Goal: Transaction & Acquisition: Purchase product/service

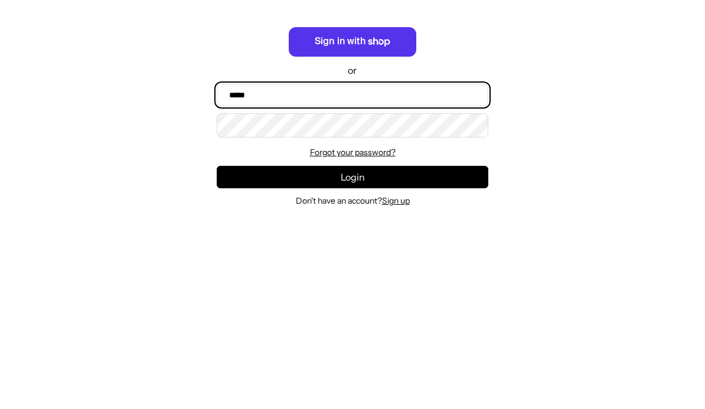
type input "**********"
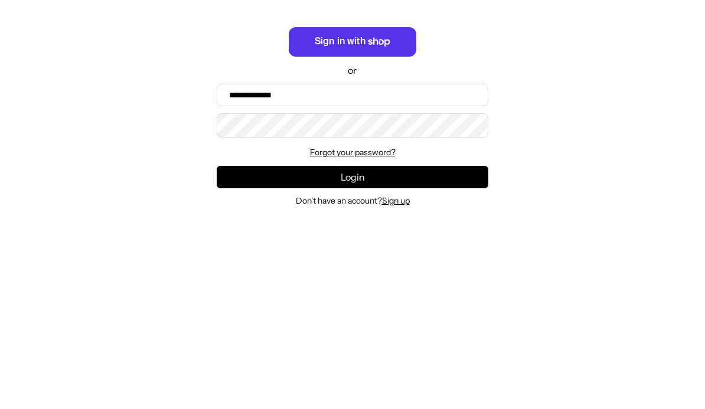
click at [352, 351] on button "Login" at bounding box center [353, 362] width 272 height 22
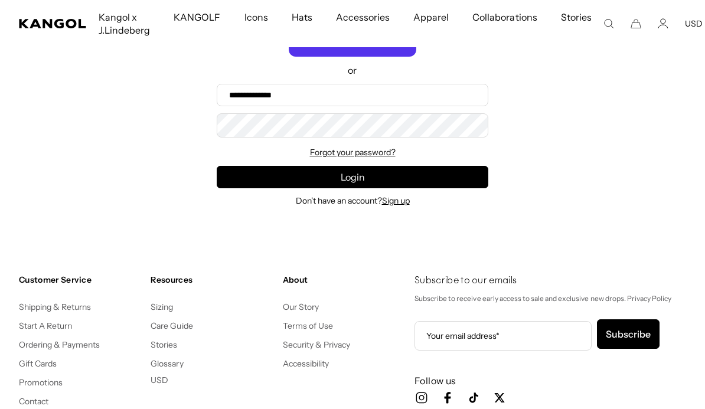
scroll to position [0, 243]
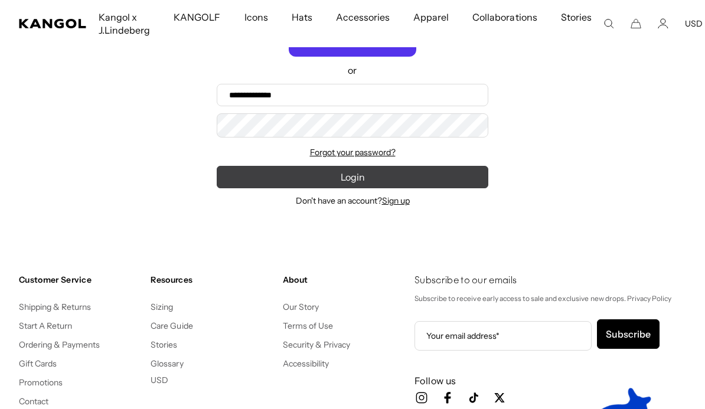
click at [469, 177] on button "Login" at bounding box center [353, 177] width 272 height 22
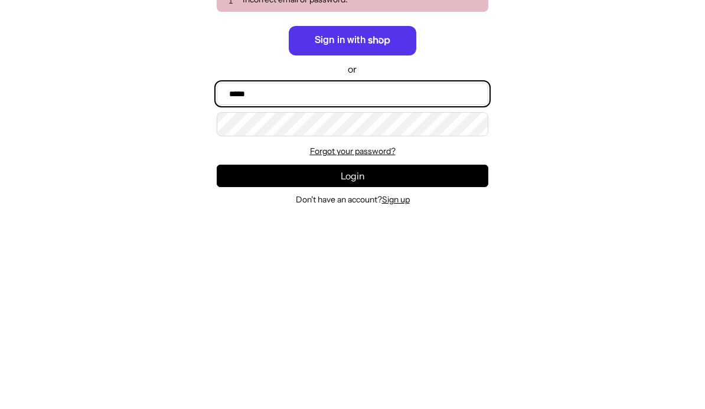
scroll to position [0, 243]
type input "**********"
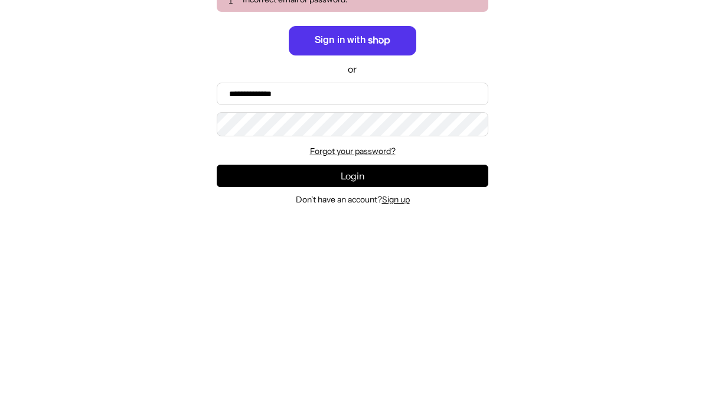
scroll to position [249, 0]
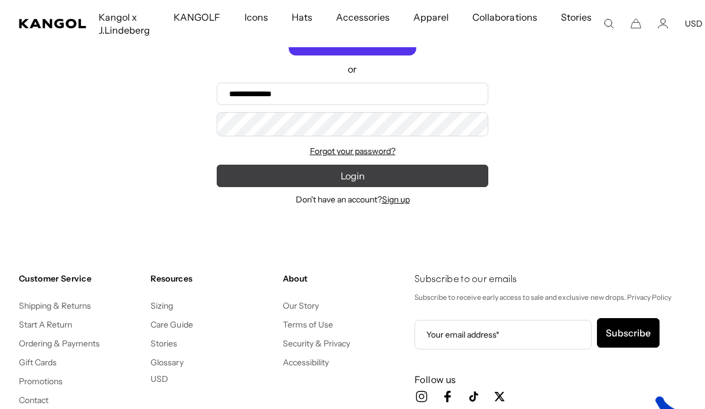
click at [460, 177] on button "Login" at bounding box center [353, 176] width 272 height 22
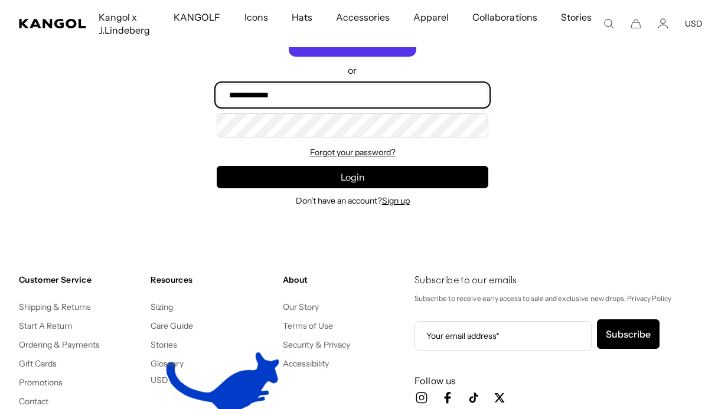
type input "**********"
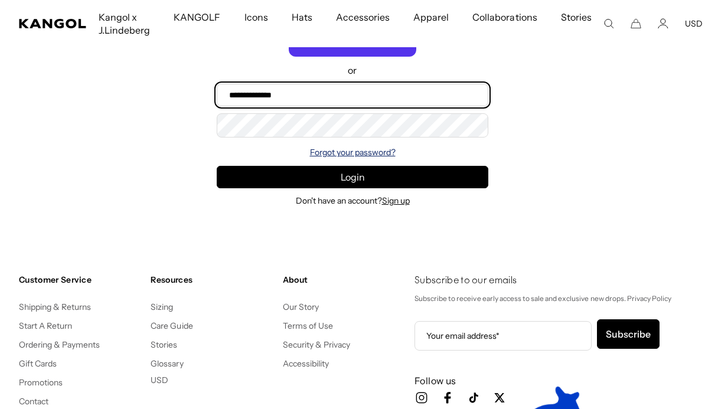
scroll to position [0, 243]
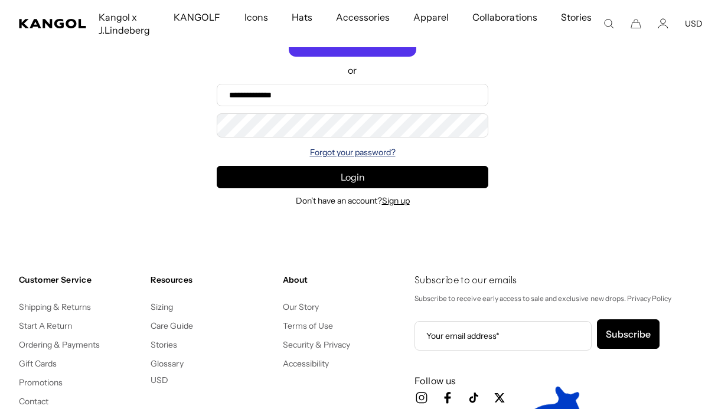
click at [371, 154] on link "Forgot your password?" at bounding box center [353, 153] width 86 height 11
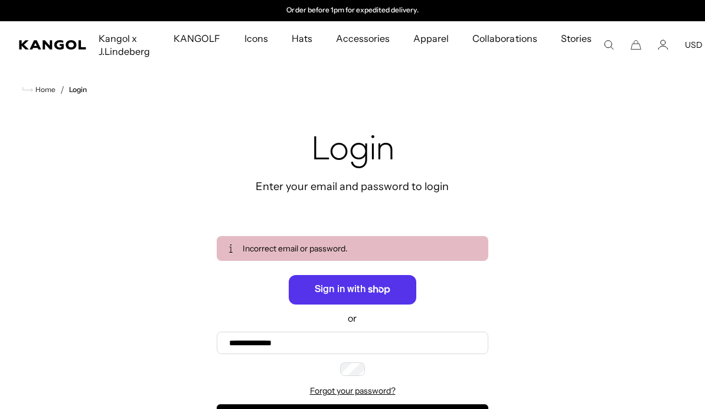
click at [0, 0] on input "Email" at bounding box center [0, 0] width 0 height 0
type input "**********"
click at [0, 0] on button "Recover" at bounding box center [0, 0] width 0 height 0
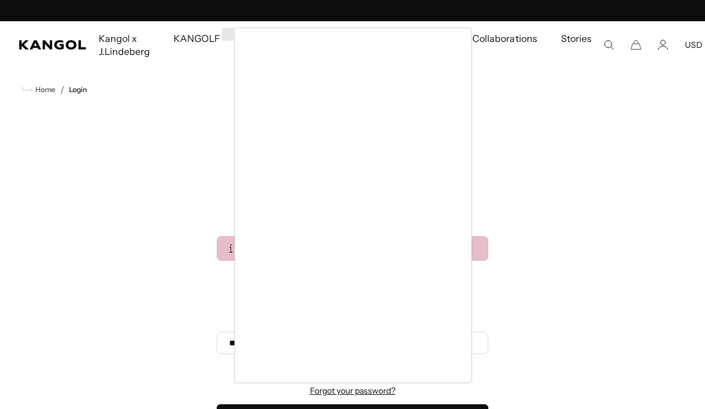
scroll to position [0, 0]
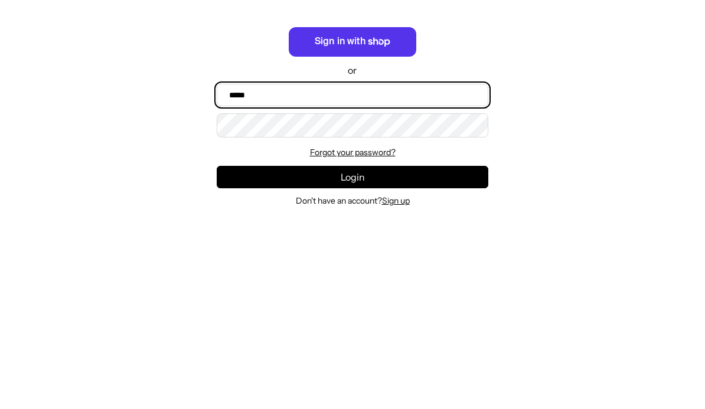
scroll to position [0, 243]
type input "**********"
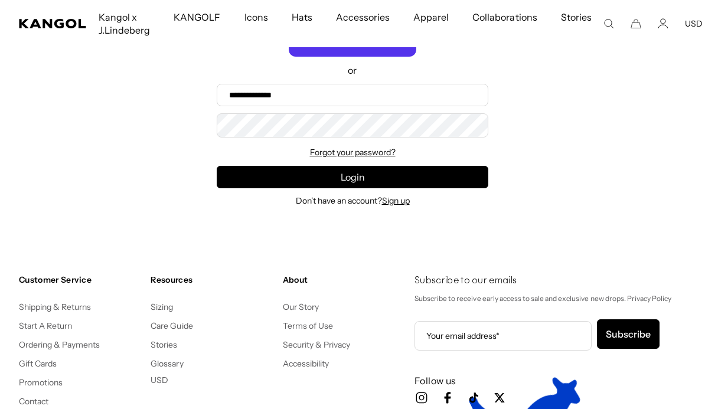
click at [585, 141] on div "**********" at bounding box center [352, 55] width 705 height 344
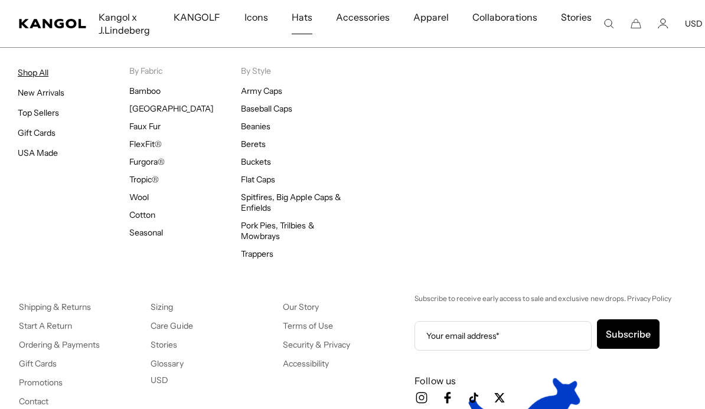
click at [33, 71] on link "Shop All" at bounding box center [33, 72] width 31 height 11
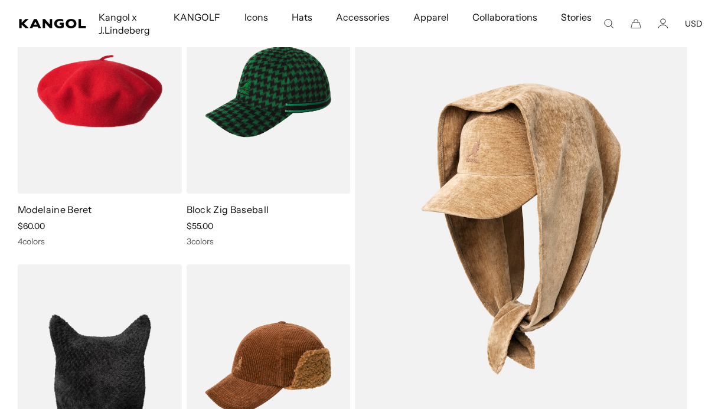
scroll to position [3581, 0]
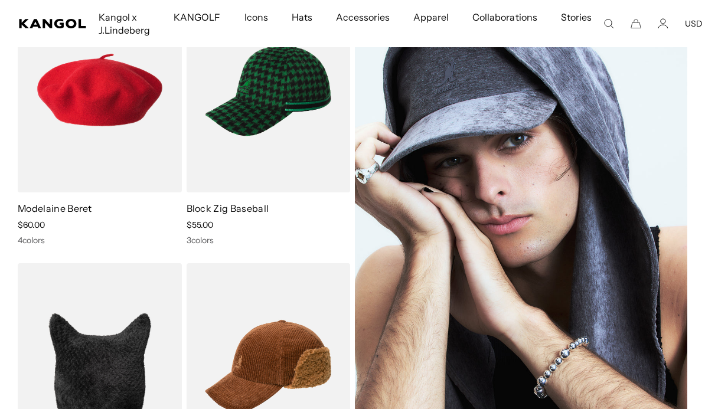
click at [562, 176] on img at bounding box center [521, 228] width 332 height 482
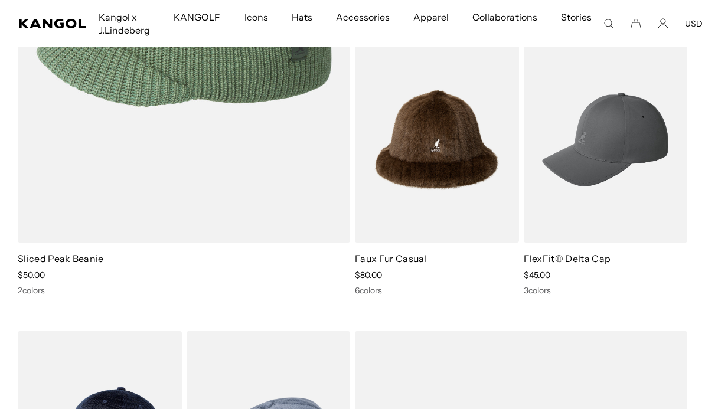
scroll to position [0, 0]
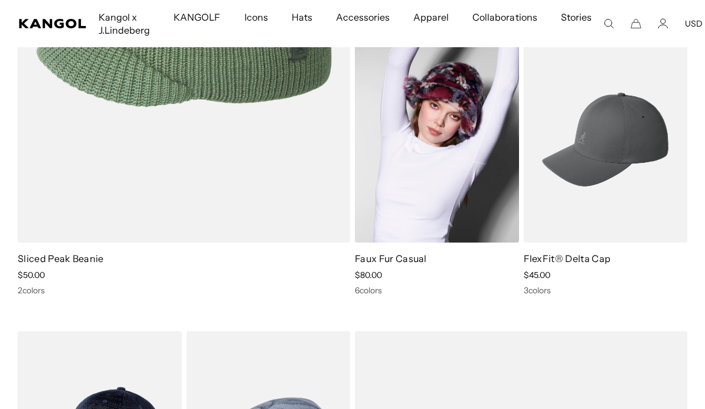
click at [457, 148] on img at bounding box center [437, 139] width 164 height 205
click at [468, 160] on img at bounding box center [437, 139] width 164 height 205
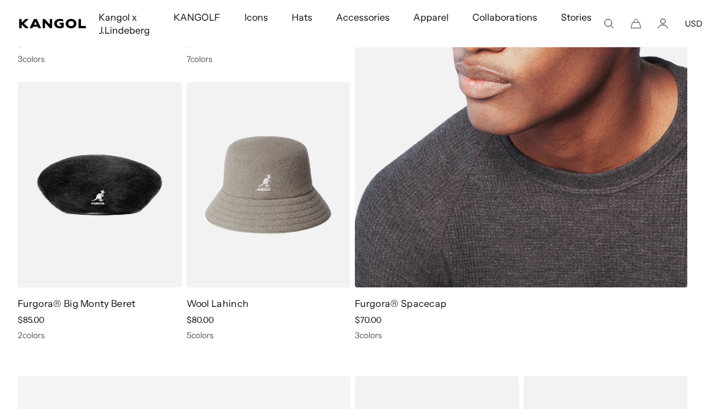
click at [587, 222] on img at bounding box center [521, 47] width 332 height 482
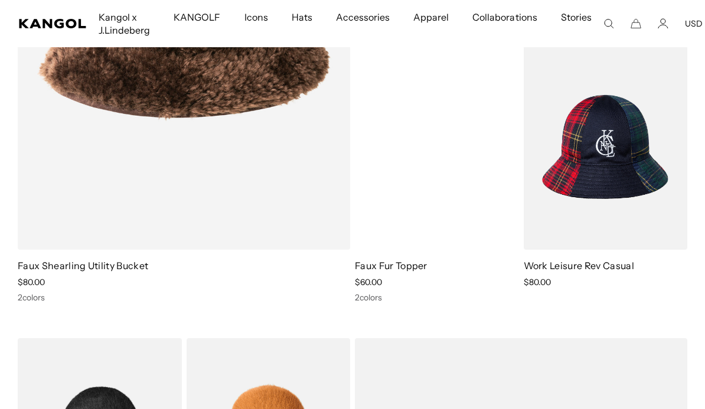
scroll to position [8892, 0]
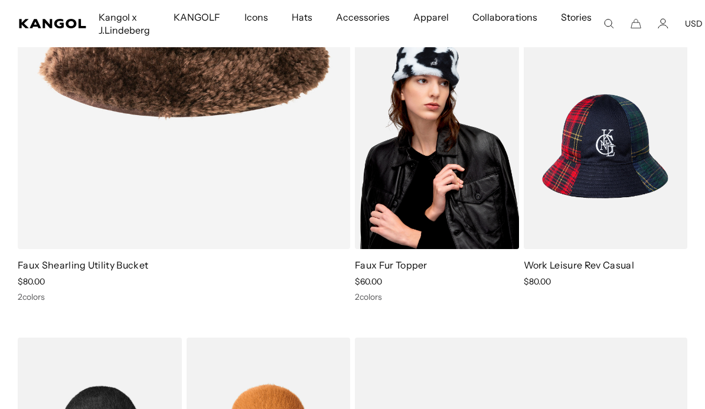
click at [478, 133] on img at bounding box center [437, 146] width 164 height 205
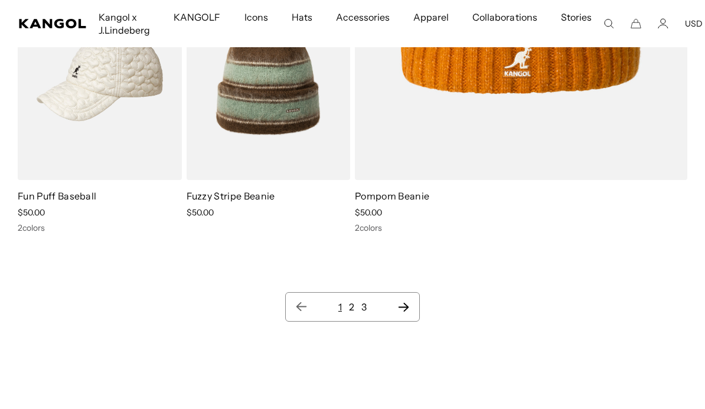
scroll to position [10691, 0]
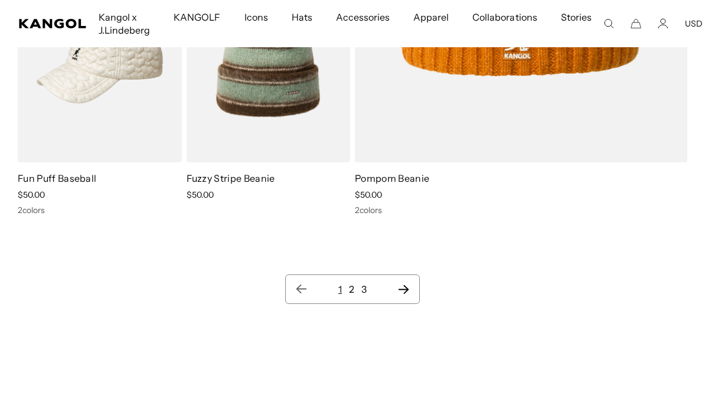
click at [409, 284] on icon "Next page" at bounding box center [403, 289] width 12 height 12
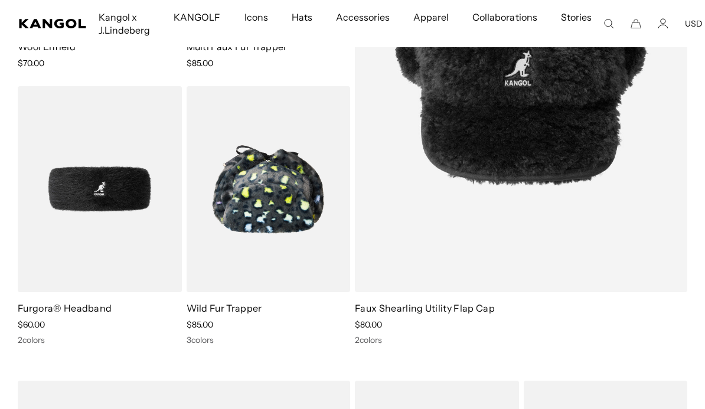
scroll to position [364, 0]
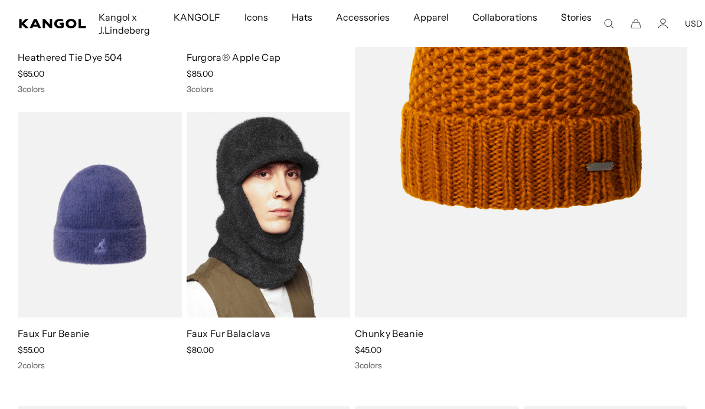
click at [280, 177] on img at bounding box center [269, 214] width 164 height 205
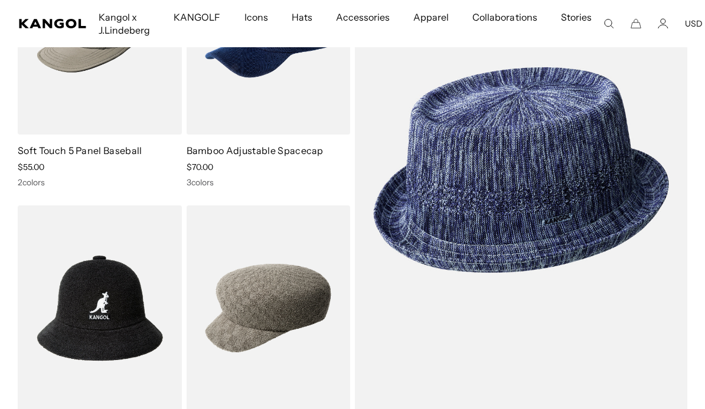
scroll to position [5892, 0]
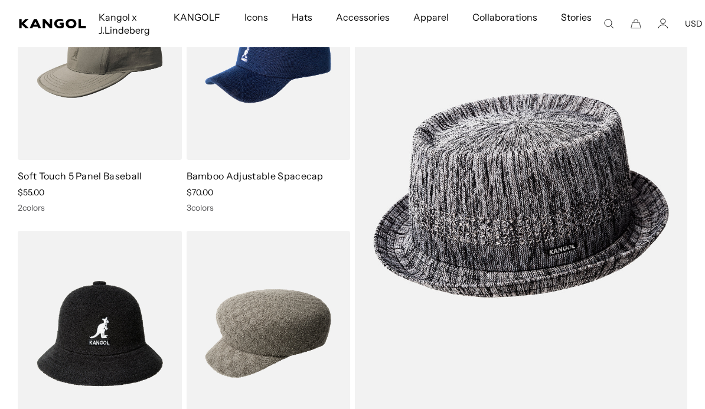
click at [569, 184] on img at bounding box center [521, 196] width 332 height 482
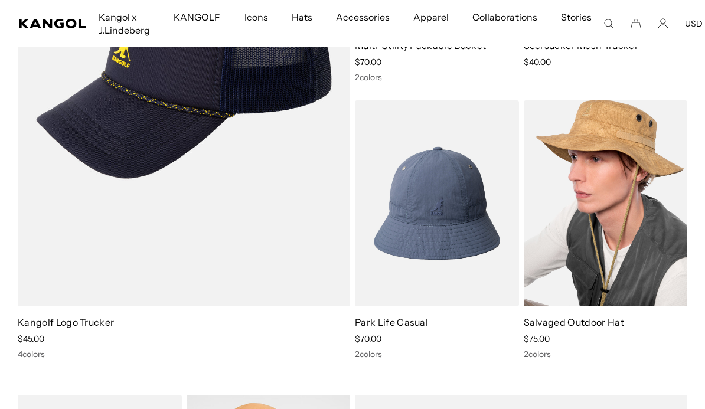
click at [609, 163] on img at bounding box center [606, 202] width 164 height 205
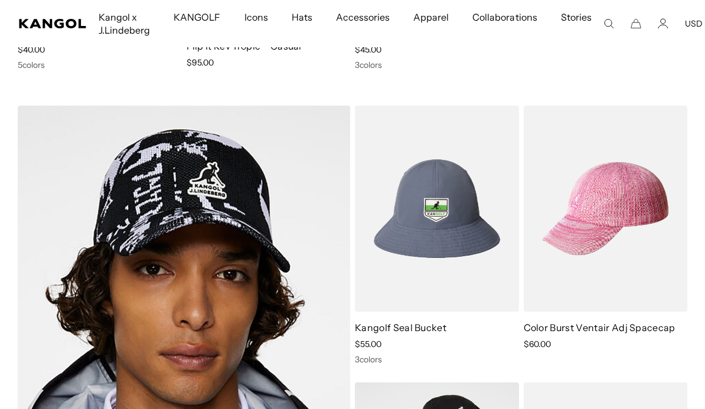
click at [623, 168] on img at bounding box center [606, 208] width 164 height 205
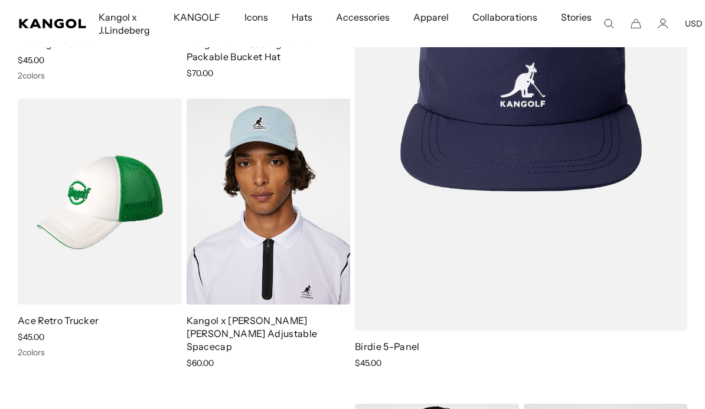
scroll to position [0, 0]
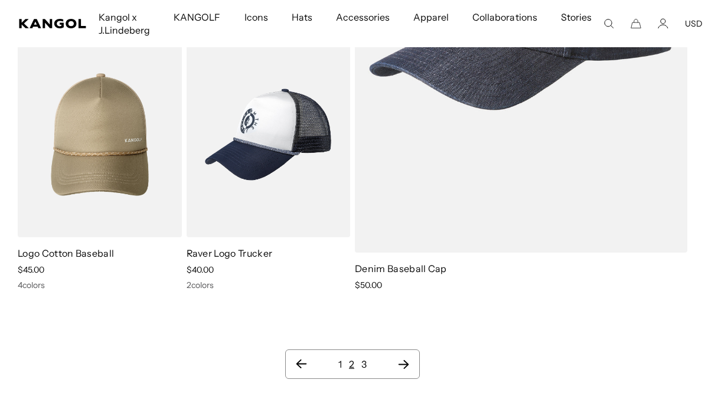
click at [409, 358] on icon "Next page" at bounding box center [403, 364] width 12 height 12
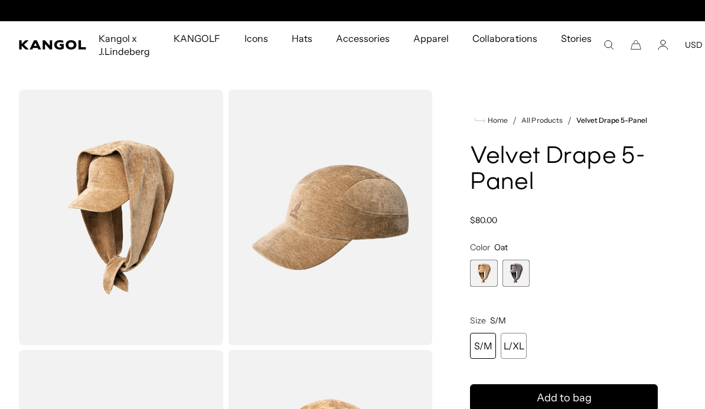
scroll to position [0, 243]
click at [523, 273] on span "2 of 2" at bounding box center [515, 273] width 27 height 27
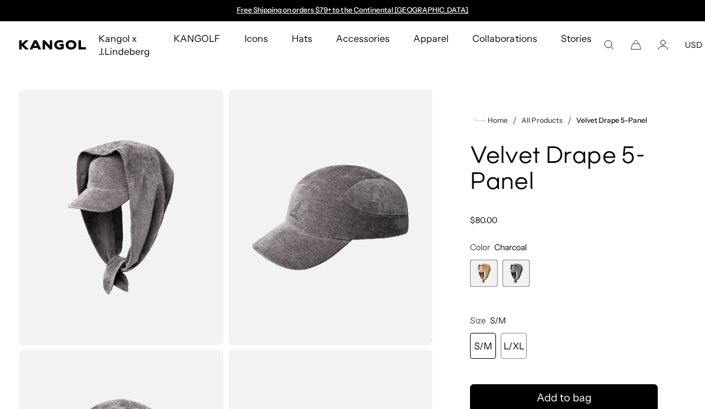
click at [484, 272] on span "1 of 2" at bounding box center [483, 273] width 27 height 27
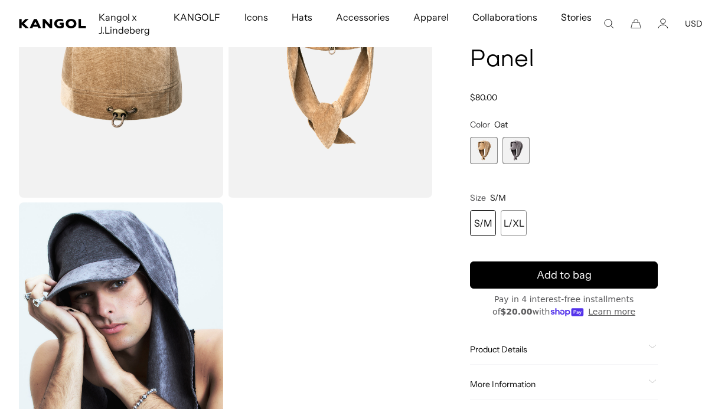
scroll to position [406, 0]
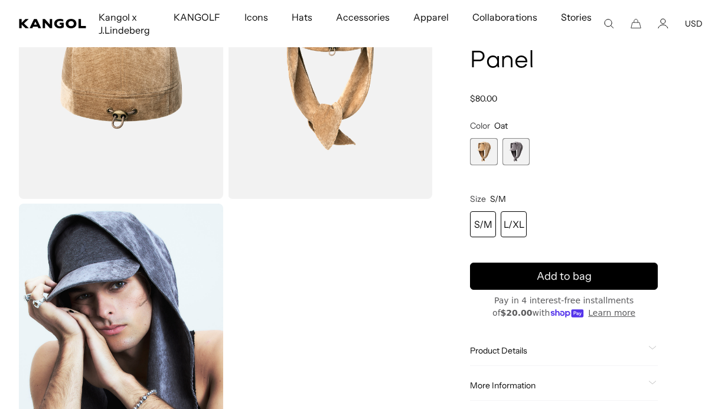
click at [512, 228] on div "L/XL" at bounding box center [514, 224] width 26 height 26
click at [518, 221] on div "L/XL" at bounding box center [514, 224] width 26 height 26
click at [520, 224] on div "L/XL" at bounding box center [514, 224] width 26 height 26
click at [515, 225] on div "L/XL" at bounding box center [514, 224] width 26 height 26
click at [487, 149] on span "1 of 2" at bounding box center [483, 151] width 27 height 27
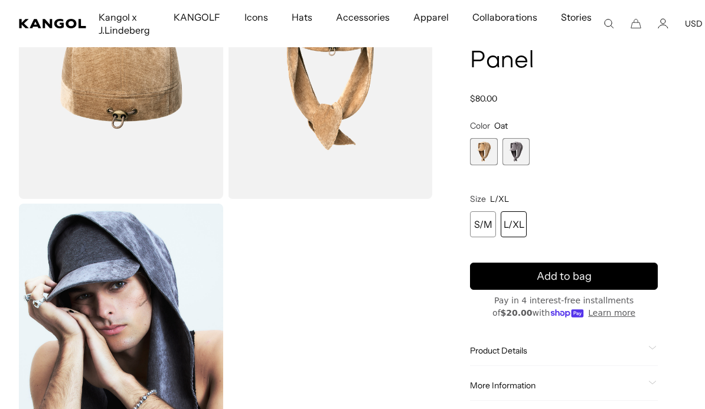
click at [518, 226] on div "L/XL" at bounding box center [514, 224] width 26 height 26
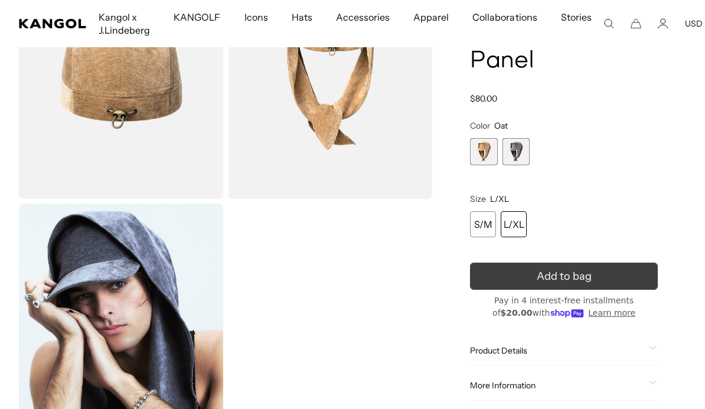
click at [573, 279] on icon "submit" at bounding box center [564, 276] width 17 height 17
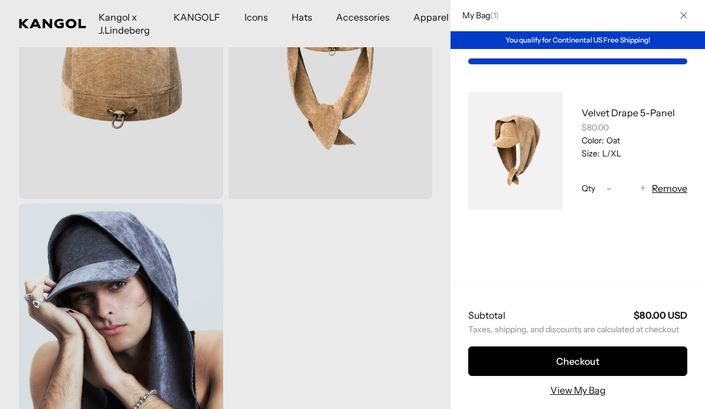
scroll to position [0, 0]
click at [686, 12] on icon "Close" at bounding box center [683, 15] width 7 height 7
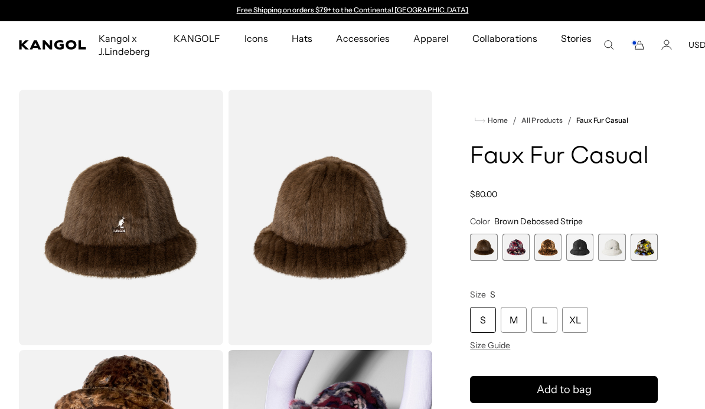
click at [519, 249] on span "2 of 6" at bounding box center [515, 247] width 27 height 27
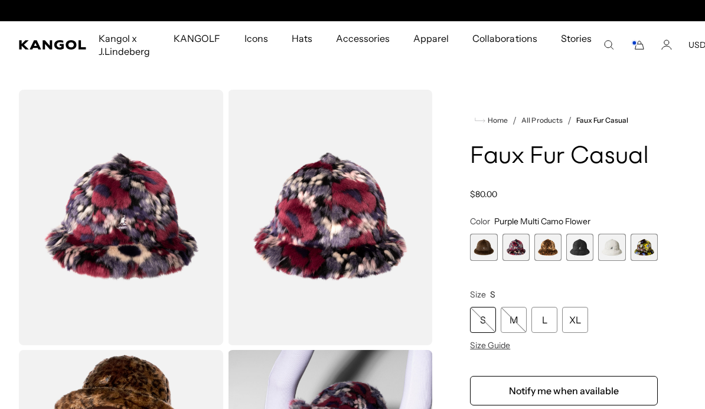
scroll to position [0, 243]
click at [549, 254] on span "3 of 6" at bounding box center [547, 247] width 27 height 27
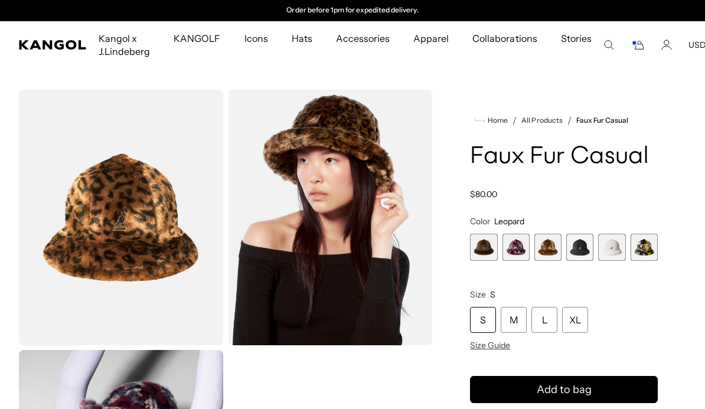
click at [583, 244] on span "4 of 6" at bounding box center [579, 247] width 27 height 27
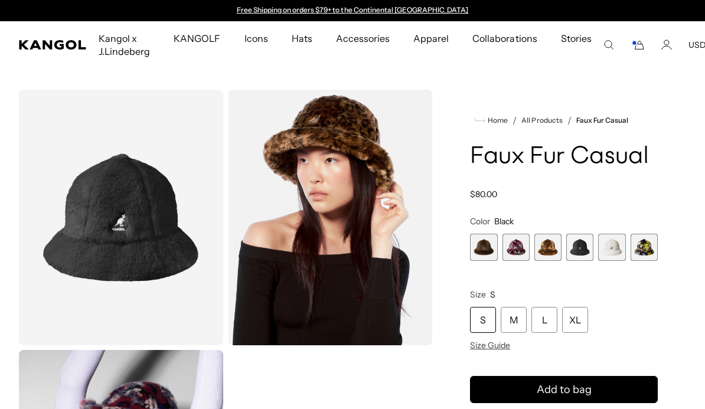
click at [615, 249] on span "5 of 6" at bounding box center [611, 247] width 27 height 27
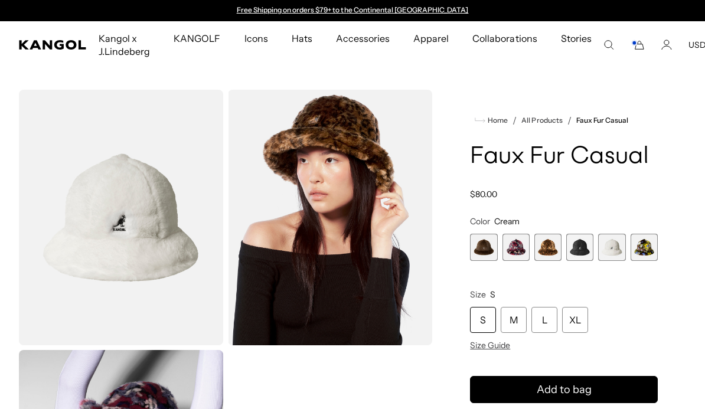
click at [652, 247] on span "6 of 6" at bounding box center [644, 247] width 27 height 27
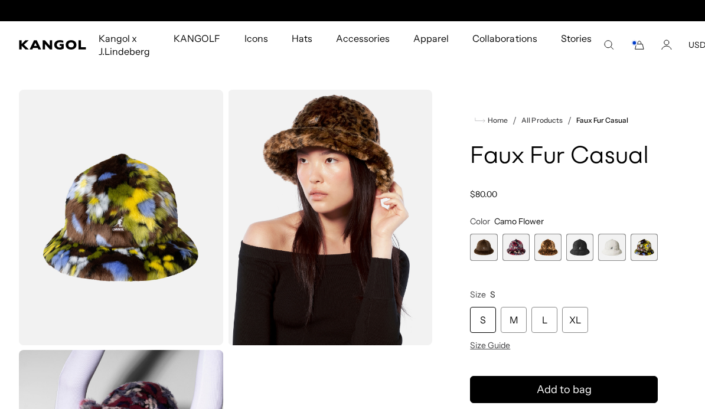
scroll to position [0, 243]
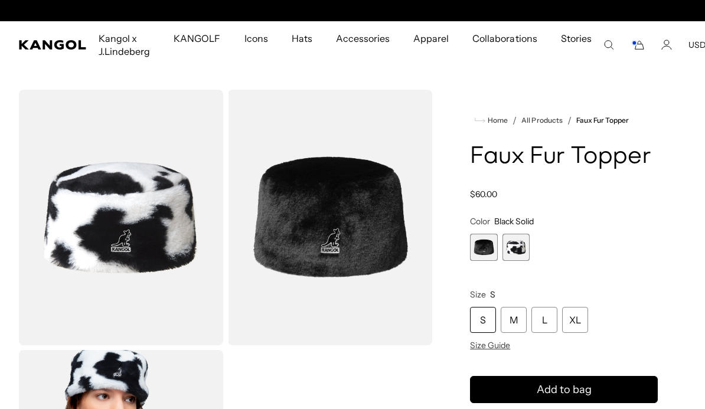
scroll to position [0, 243]
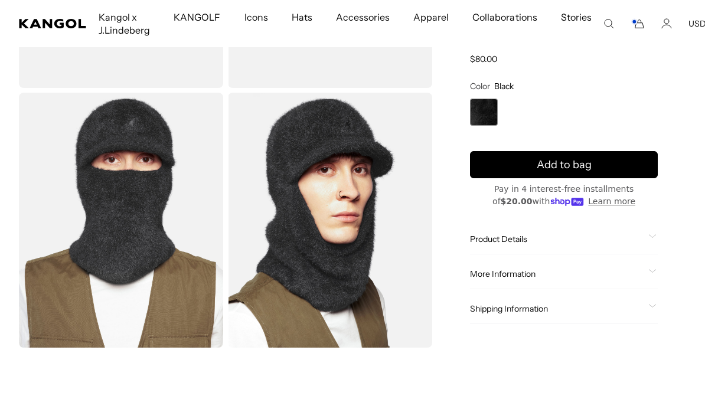
scroll to position [261, 0]
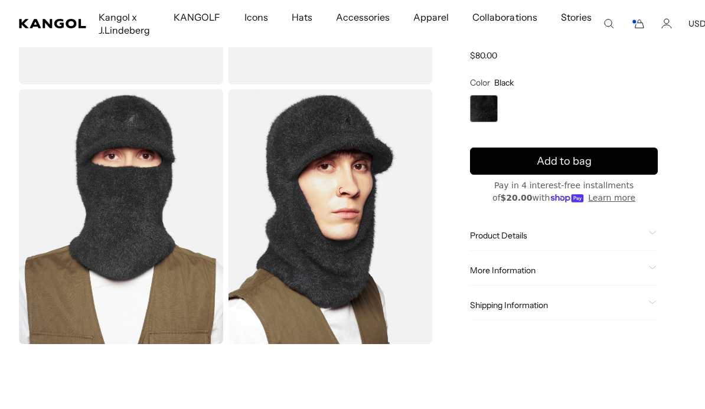
click at [595, 238] on span "Product Details" at bounding box center [557, 235] width 174 height 11
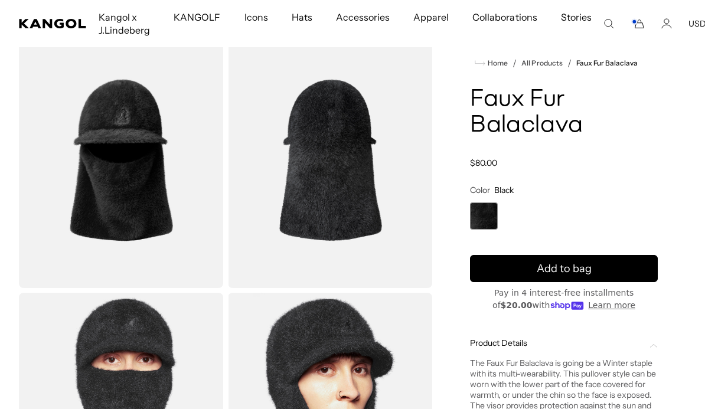
scroll to position [0, 243]
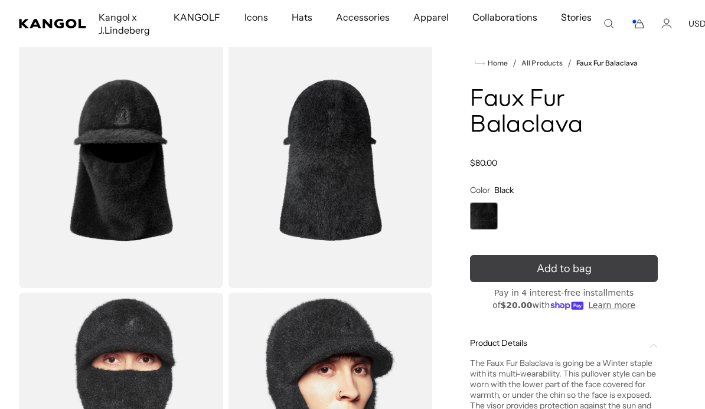
click at [581, 269] on span "Add to bag" at bounding box center [564, 269] width 55 height 16
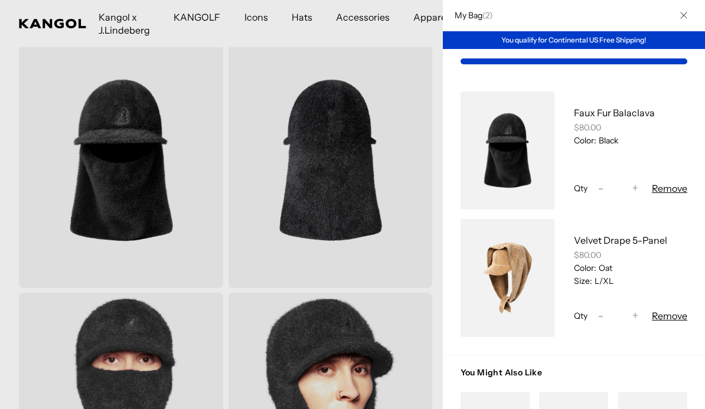
scroll to position [0, 0]
click at [683, 17] on icon "Close" at bounding box center [683, 15] width 7 height 7
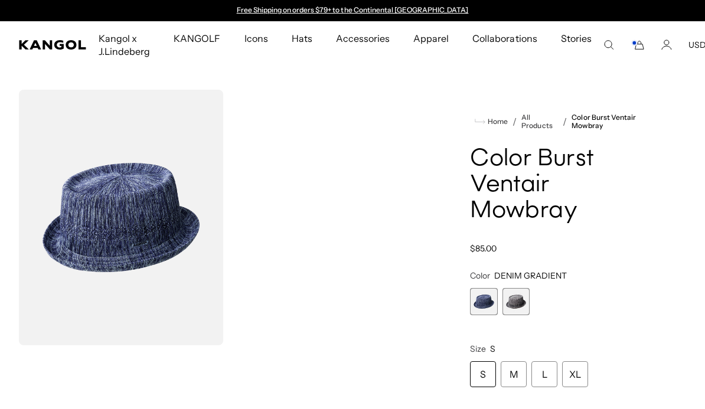
click at [484, 301] on span "1 of 2" at bounding box center [483, 301] width 27 height 27
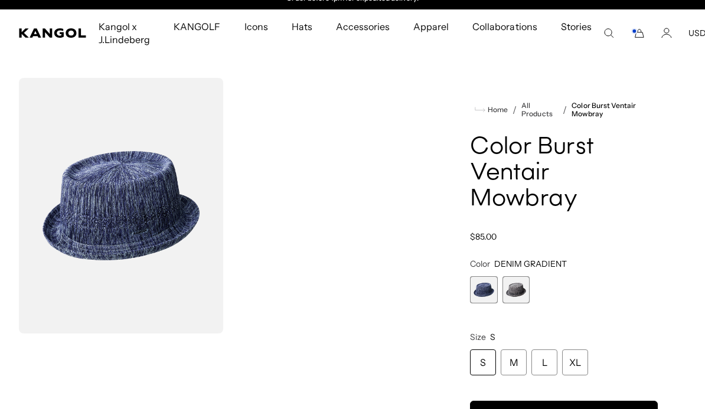
scroll to position [13, 0]
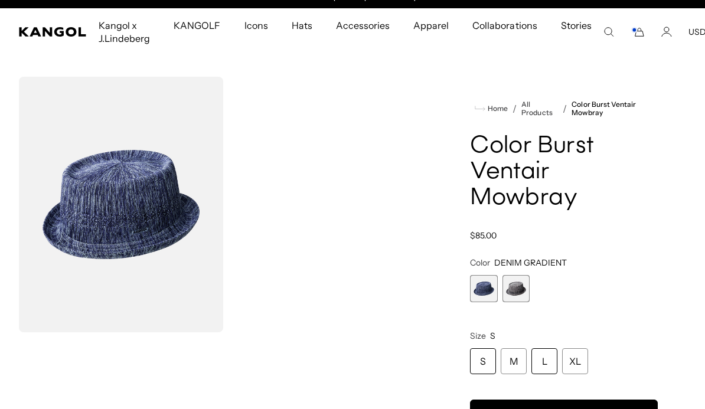
click at [546, 363] on div "L" at bounding box center [544, 361] width 26 height 26
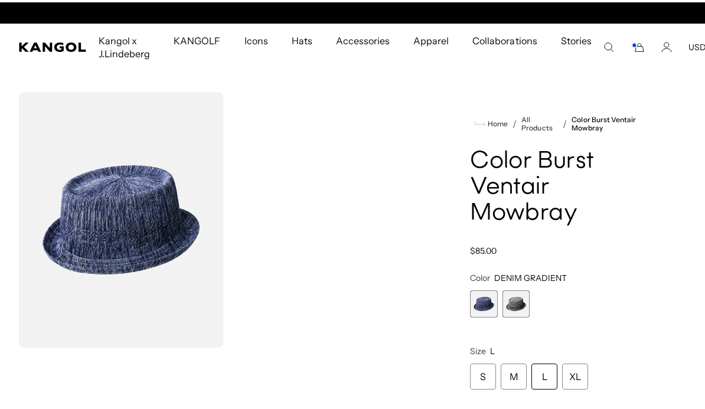
scroll to position [0, 243]
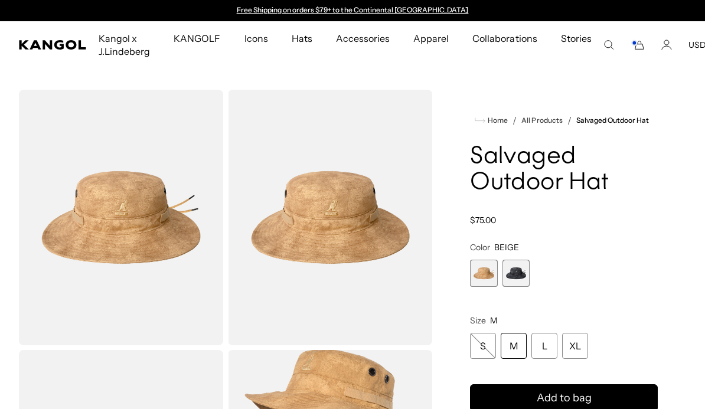
click at [529, 269] on span "2 of 2" at bounding box center [515, 273] width 27 height 27
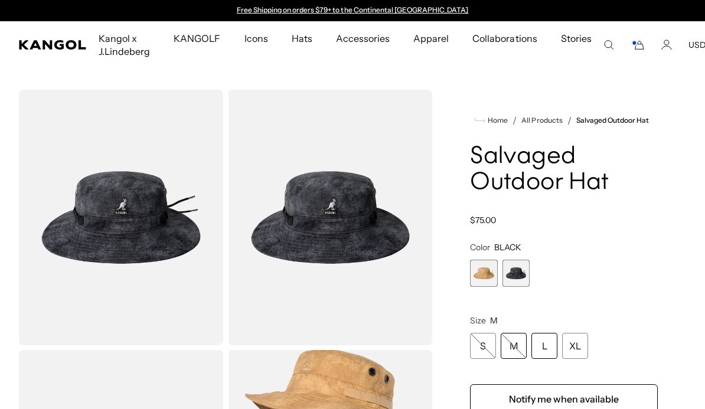
click at [549, 345] on div "L" at bounding box center [544, 346] width 26 height 26
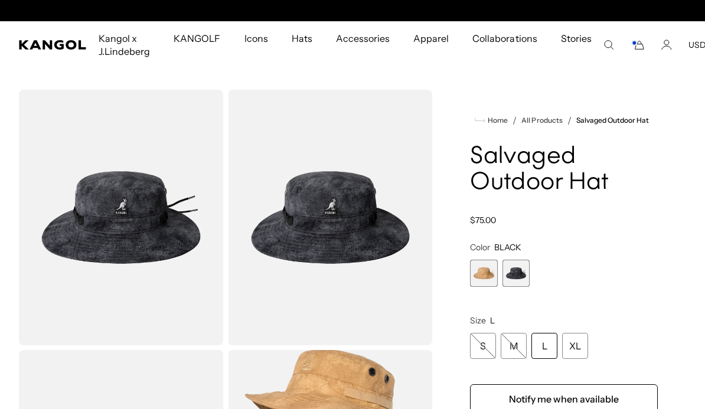
scroll to position [0, 243]
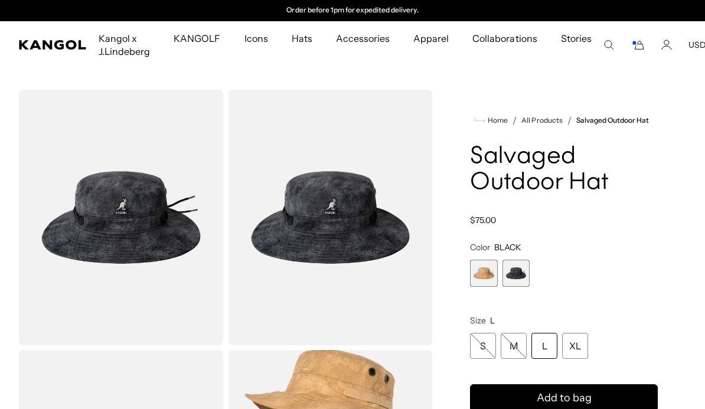
click at [551, 342] on div "L" at bounding box center [544, 346] width 26 height 26
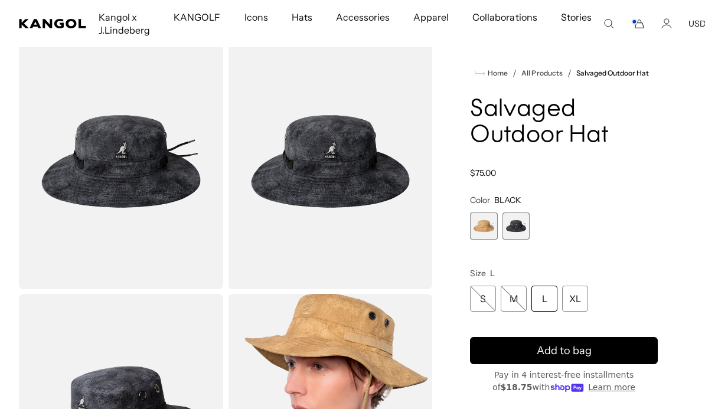
scroll to position [0, 0]
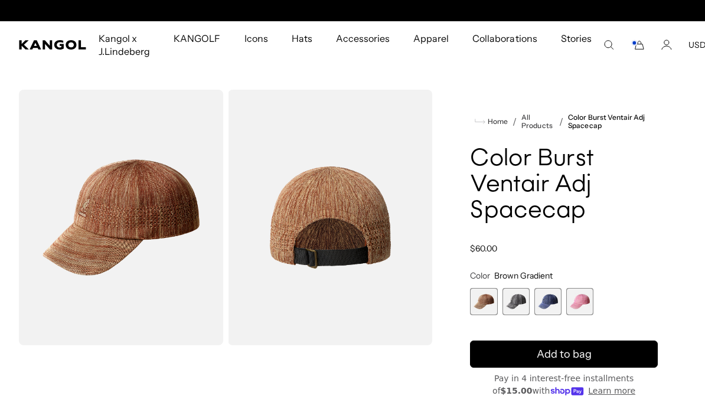
scroll to position [0, 243]
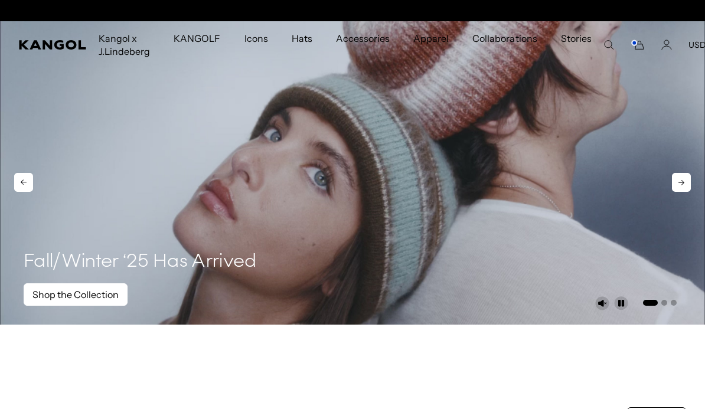
click at [70, 294] on link "Shop the Collection" at bounding box center [76, 294] width 104 height 22
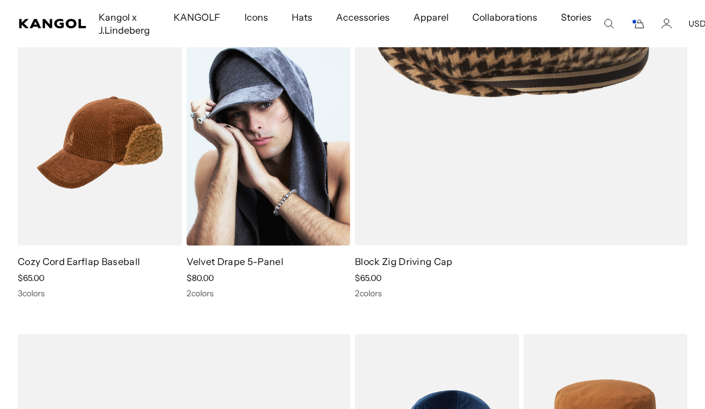
click at [276, 119] on img at bounding box center [269, 142] width 164 height 205
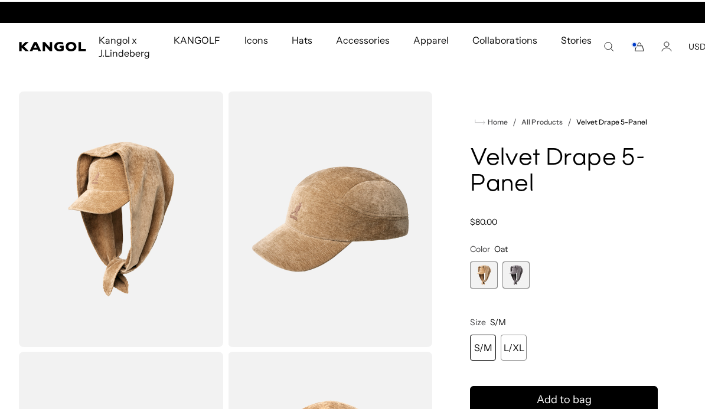
scroll to position [0, 243]
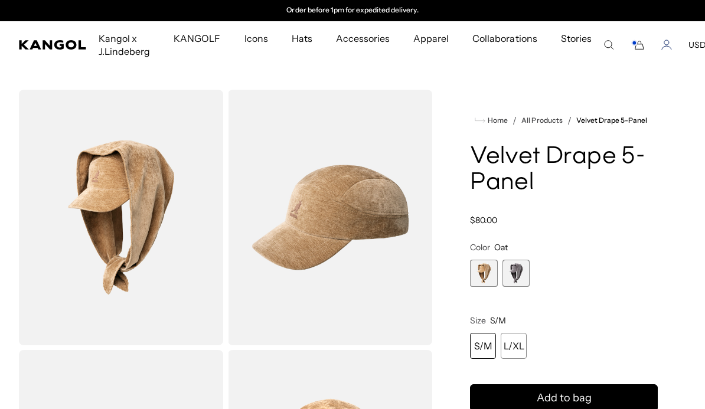
click at [663, 46] on icon "Account" at bounding box center [666, 45] width 11 height 11
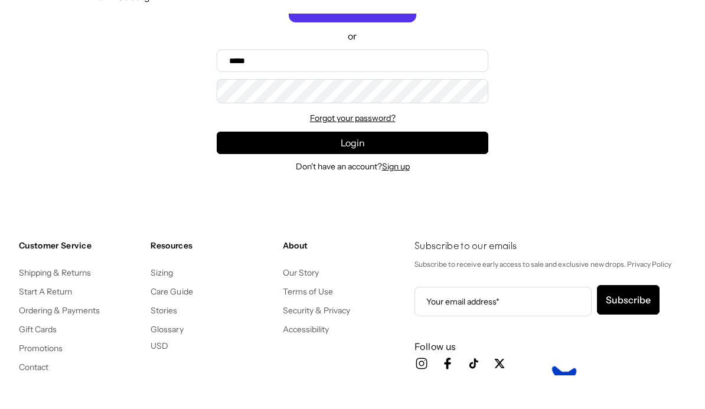
scroll to position [0, 243]
click at [388, 47] on icon "Shop" at bounding box center [379, 41] width 22 height 9
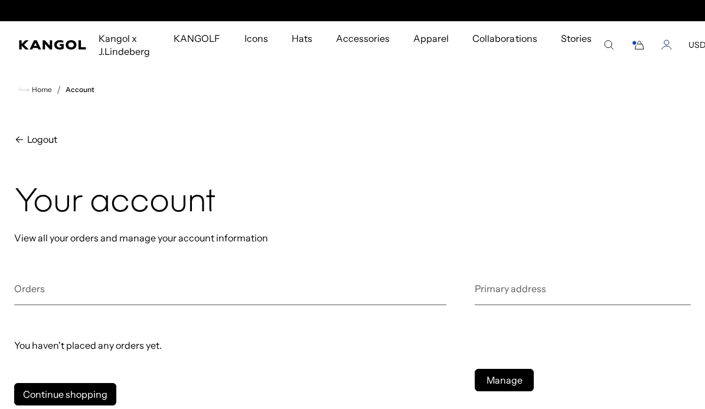
click at [664, 44] on icon "Account" at bounding box center [666, 45] width 11 height 11
click at [656, 54] on comp-header "Kangol x J.Lindeberg Kangol x J.Lindeberg Men's Shop All Headwear Tops Outerwea…" at bounding box center [352, 44] width 705 height 47
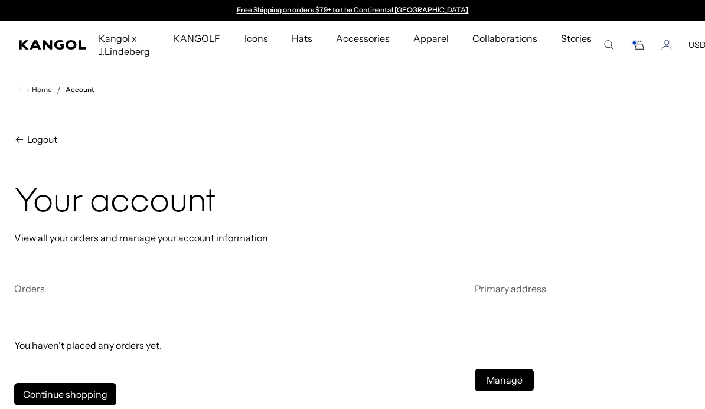
click at [664, 44] on icon "Account" at bounding box center [666, 42] width 5 height 5
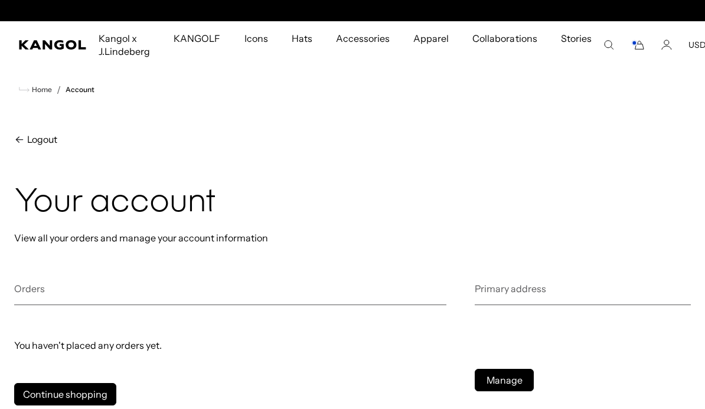
scroll to position [0, 243]
click at [632, 45] on icon "Cart" at bounding box center [638, 45] width 14 height 11
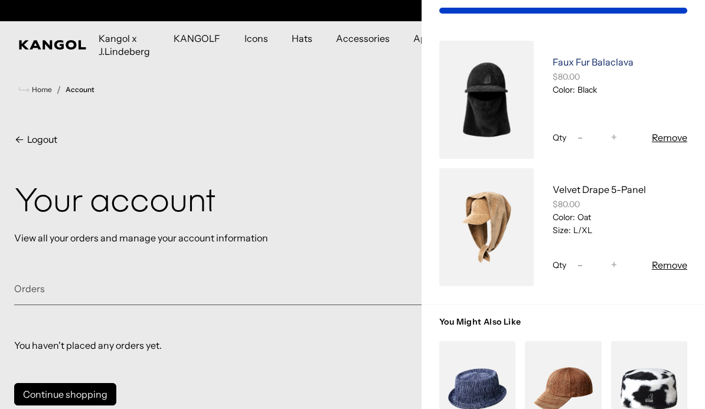
scroll to position [0, 0]
click at [608, 63] on link "Faux Fur Balaclava" at bounding box center [593, 62] width 81 height 12
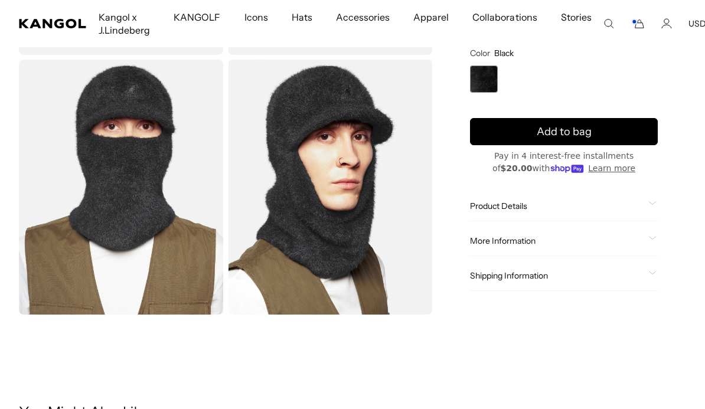
scroll to position [0, 243]
click at [658, 236] on div "Home / All Products / Faux Fur Balaclava Faux Fur Balaclava Regular price $80.0…" at bounding box center [564, 56] width 244 height 515
click at [652, 203] on icon at bounding box center [652, 203] width 8 height 4
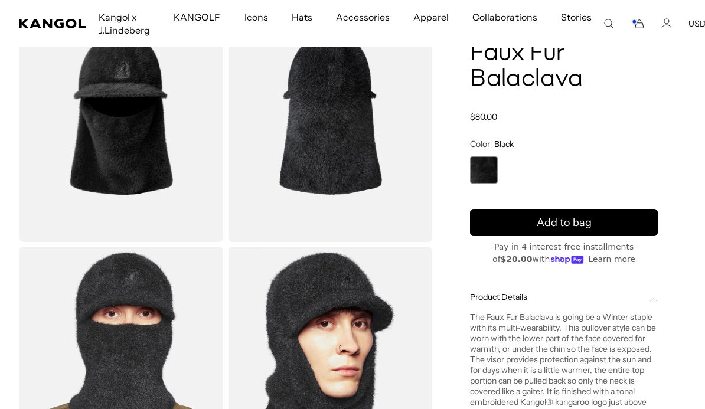
scroll to position [0, 0]
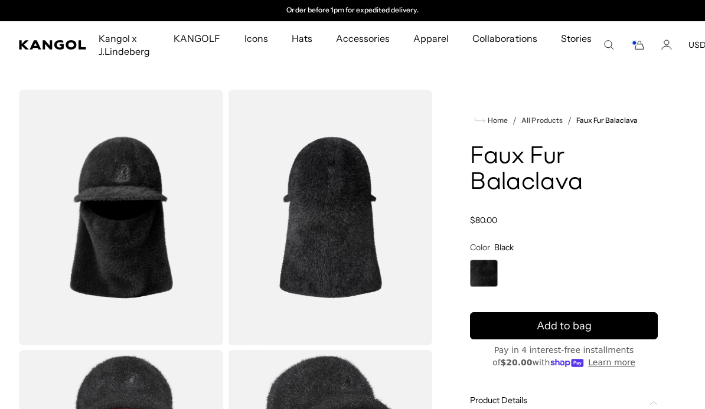
click at [635, 44] on icon "Cart" at bounding box center [638, 45] width 14 height 11
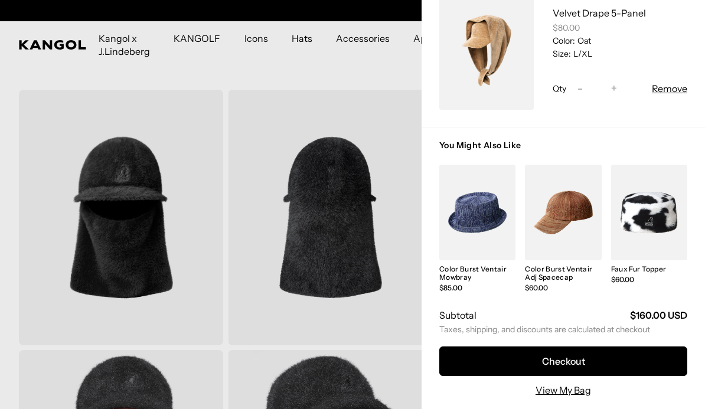
scroll to position [0, 243]
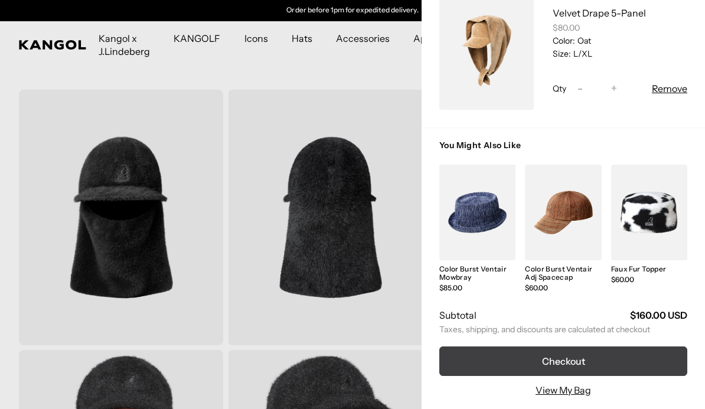
click at [625, 365] on button "Checkout" at bounding box center [563, 362] width 248 height 30
